Goal: Task Accomplishment & Management: Manage account settings

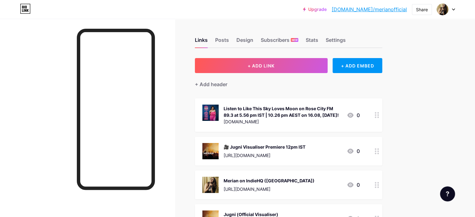
click at [379, 118] on icon at bounding box center [377, 115] width 4 height 6
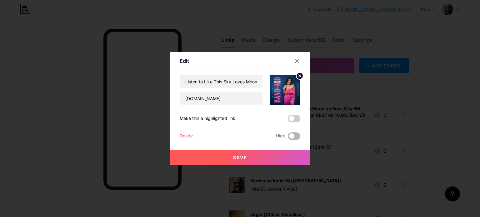
click at [290, 136] on span at bounding box center [294, 137] width 13 height 8
click at [288, 138] on input "checkbox" at bounding box center [288, 138] width 0 height 0
click at [245, 157] on button "Save" at bounding box center [240, 157] width 141 height 15
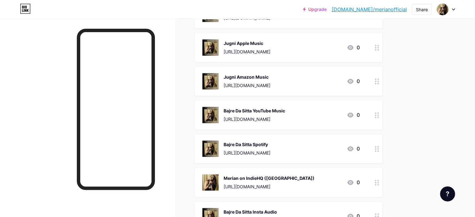
scroll to position [969, 0]
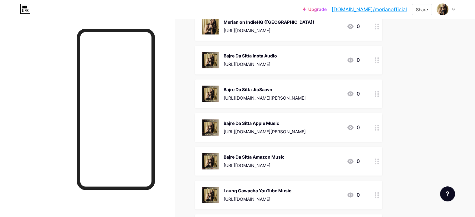
click at [379, 29] on icon at bounding box center [377, 26] width 4 height 6
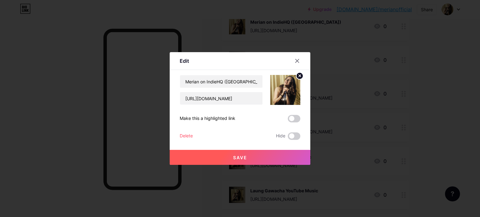
click at [389, 200] on div at bounding box center [240, 108] width 480 height 217
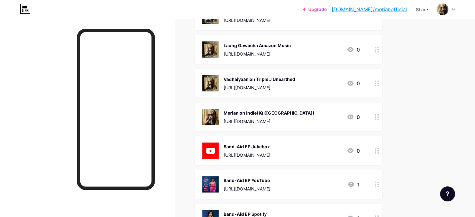
scroll to position [1250, 0]
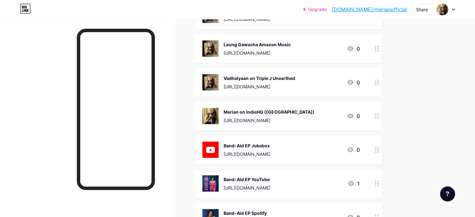
click at [379, 119] on icon at bounding box center [377, 116] width 4 height 6
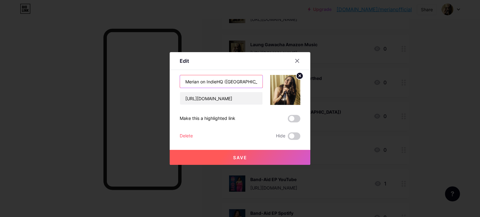
click at [197, 80] on input "Merian on IndieHQ ([GEOGRAPHIC_DATA])" at bounding box center [221, 81] width 83 height 13
click at [243, 154] on button "Save" at bounding box center [240, 157] width 141 height 15
